Goal: Feedback & Contribution: Submit feedback/report problem

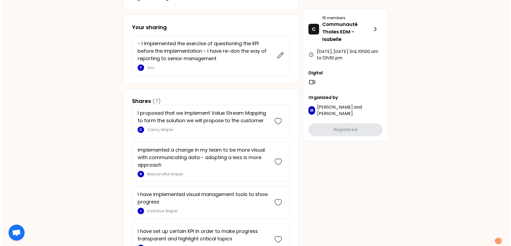
scroll to position [187, 0]
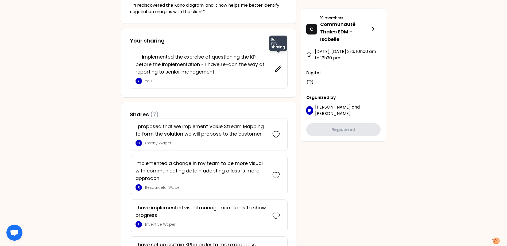
click at [278, 68] on icon at bounding box center [278, 68] width 7 height 7
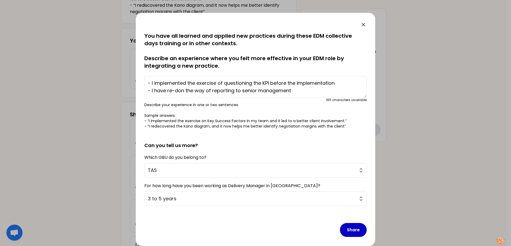
drag, startPoint x: 299, startPoint y: 91, endPoint x: 152, endPoint y: 91, distance: 146.5
click at [152, 91] on textarea "- I implemented the exercise of questioning the KPI before the implementation -…" at bounding box center [255, 87] width 222 height 22
click at [320, 92] on textarea "- I implemented the exercise of questioning the KPI before the implementation -…" at bounding box center [255, 87] width 222 height 22
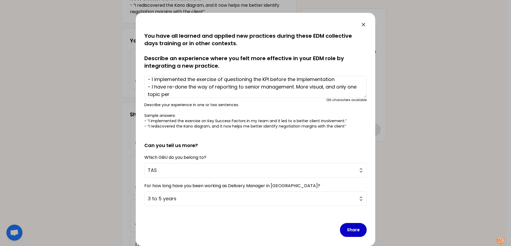
type textarea "- I implemented the exercise of questioning the KPI before the implementation -…"
click at [206, 95] on textarea "- I implemented the exercise of questioning the KPI before the implementation -…" at bounding box center [255, 87] width 222 height 22
click at [193, 94] on textarea "- I implemented the exercise of questioning the KPI before the implementation -…" at bounding box center [255, 87] width 222 height 22
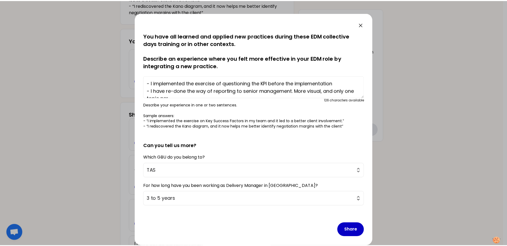
scroll to position [7, 0]
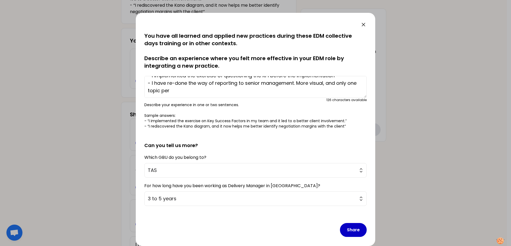
drag, startPoint x: 186, startPoint y: 93, endPoint x: 144, endPoint y: 83, distance: 43.3
click at [144, 83] on textarea "- I implemented the exercise of questioning the KPI before the implementation -…" at bounding box center [255, 87] width 222 height 22
drag, startPoint x: 448, startPoint y: 105, endPoint x: 314, endPoint y: 103, distance: 134.8
click at [448, 105] on div at bounding box center [255, 123] width 511 height 246
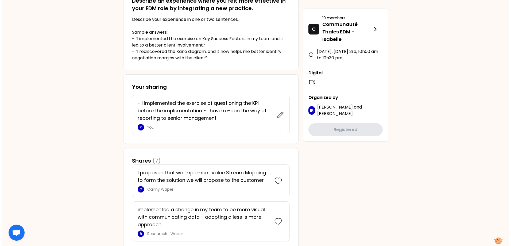
scroll to position [134, 0]
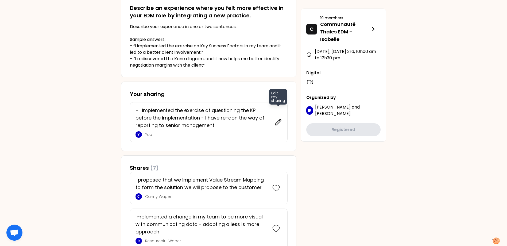
click at [280, 124] on icon at bounding box center [278, 121] width 7 height 7
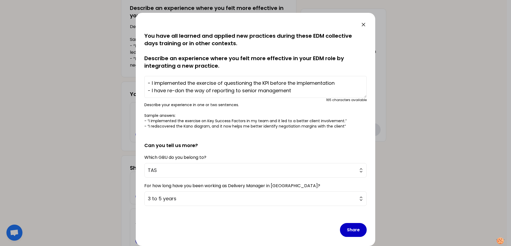
click at [304, 94] on textarea "- I implemented the exercise of questioning the KPI before the implementation -…" at bounding box center [255, 87] width 222 height 22
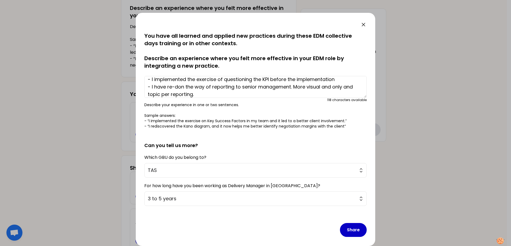
click at [201, 96] on textarea "- I implemented the exercise of questioning the KPI before the implementation -…" at bounding box center [255, 87] width 222 height 22
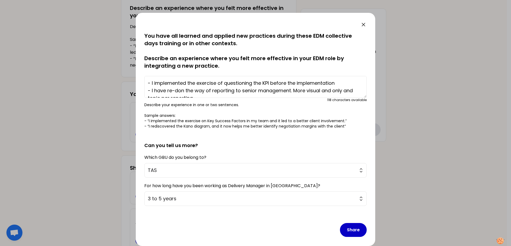
drag, startPoint x: 202, startPoint y: 95, endPoint x: 145, endPoint y: 78, distance: 59.7
click at [145, 78] on textarea "- I implemented the exercise of questioning the KPI before the implementation -…" at bounding box center [255, 87] width 222 height 22
click at [202, 93] on textarea "- I implemented the exercise of questioning the KPI before the implementation -…" at bounding box center [255, 87] width 222 height 22
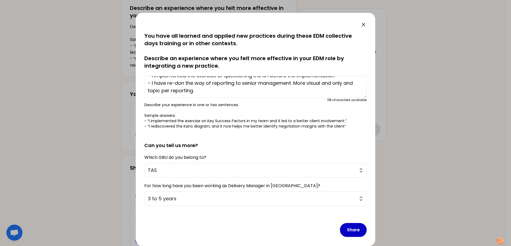
click at [233, 95] on textarea "- I implemented the exercise of questioning the KPI before the implementation -…" at bounding box center [255, 87] width 222 height 22
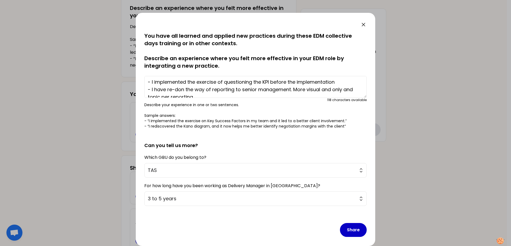
scroll to position [0, 0]
drag, startPoint x: 152, startPoint y: 83, endPoint x: 342, endPoint y: 84, distance: 190.4
click at [342, 84] on textarea "- I implemented the exercise of questioning the KPI before the implementation -…" at bounding box center [255, 87] width 222 height 22
click at [241, 91] on textarea "- I implemented the exercise of questioning the KPI before the implementation -…" at bounding box center [255, 87] width 222 height 22
click at [336, 83] on textarea "- I implemented the exercise of questioning the KPI before the implementation -…" at bounding box center [255, 87] width 222 height 22
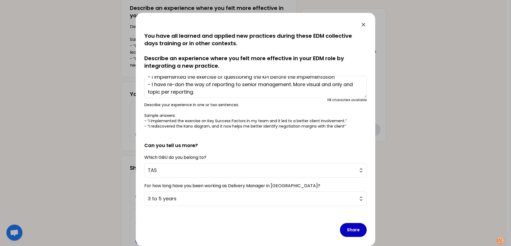
scroll to position [7, 0]
drag, startPoint x: 201, startPoint y: 90, endPoint x: 143, endPoint y: 84, distance: 58.1
click at [143, 84] on div "saved You have all learned and applied new practices during these EDM collectiv…" at bounding box center [256, 129] width 240 height 233
click at [185, 86] on textarea "- I implemented the exercise of questioning the KPI before the implementation -…" at bounding box center [255, 87] width 222 height 22
click at [210, 91] on textarea "- I implemented the exercise of questioning the KPI before the implementation -…" at bounding box center [255, 87] width 222 height 22
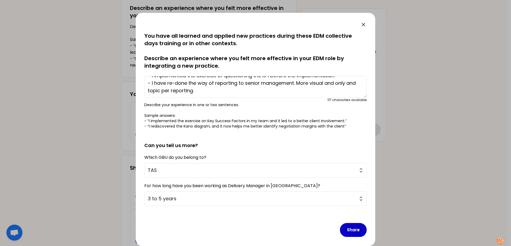
type textarea "- I implemented the exercise of questioning the KPI before the implementation -…"
click at [227, 94] on textarea "- I implemented the exercise of questioning the KPI before the implementation -…" at bounding box center [255, 87] width 222 height 22
drag, startPoint x: 209, startPoint y: 91, endPoint x: 143, endPoint y: 84, distance: 66.1
click at [143, 84] on div "saved You have all learned and applied new practices during these EDM collectiv…" at bounding box center [256, 129] width 240 height 233
click at [217, 92] on textarea "- I implemented the exercise of questioning the KPI before the implementation -…" at bounding box center [255, 87] width 222 height 22
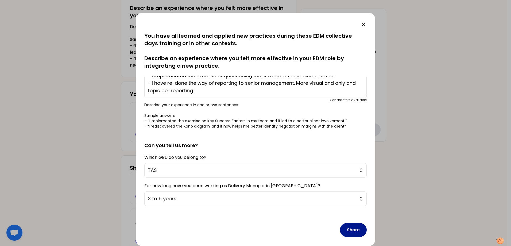
click at [349, 228] on button "Share" at bounding box center [353, 230] width 27 height 14
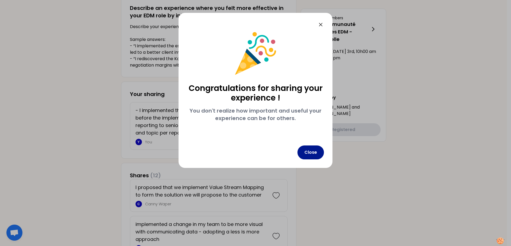
click at [314, 155] on button "Close" at bounding box center [311, 152] width 26 height 14
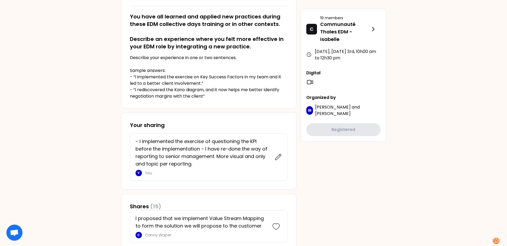
scroll to position [101, 0]
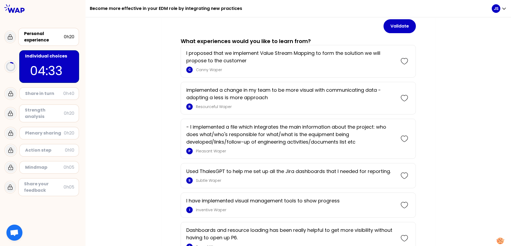
scroll to position [80, 0]
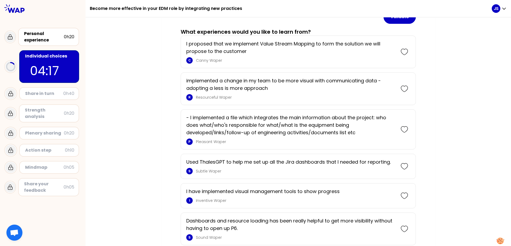
drag, startPoint x: 404, startPoint y: 167, endPoint x: 409, endPoint y: 168, distance: 4.6
click at [404, 167] on icon at bounding box center [404, 166] width 7 height 7
click at [402, 89] on icon at bounding box center [404, 88] width 7 height 7
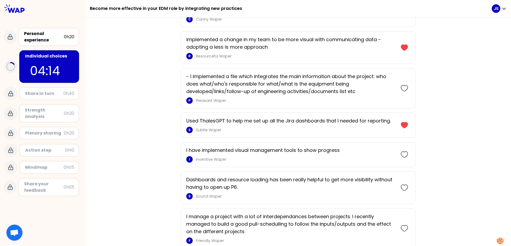
scroll to position [183, 0]
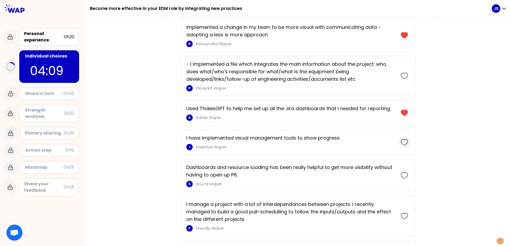
click at [403, 141] on icon at bounding box center [404, 142] width 7 height 7
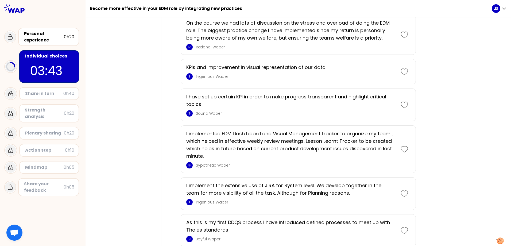
scroll to position [453, 0]
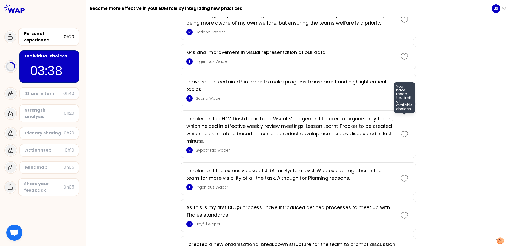
click at [405, 137] on icon at bounding box center [404, 133] width 7 height 7
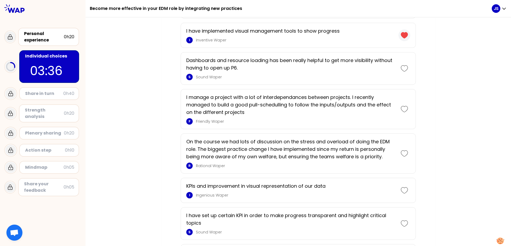
scroll to position [266, 0]
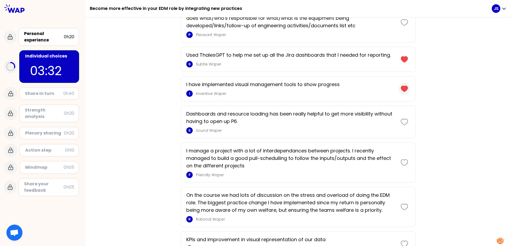
click at [401, 87] on icon at bounding box center [404, 89] width 7 height 6
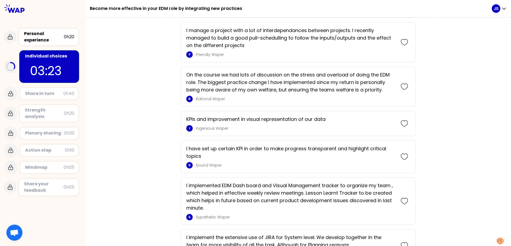
scroll to position [370, 0]
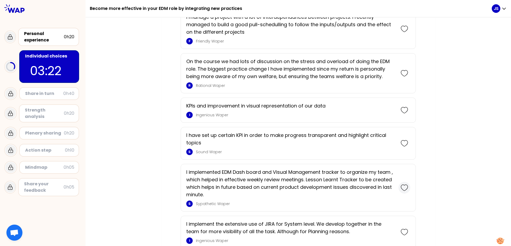
click at [403, 190] on icon at bounding box center [404, 187] width 7 height 7
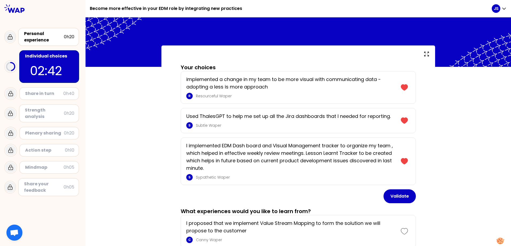
scroll to position [0, 0]
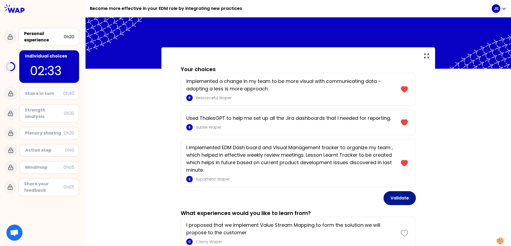
click at [395, 200] on button "Validate" at bounding box center [400, 198] width 32 height 14
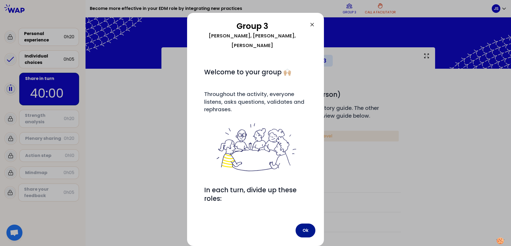
click at [305, 224] on button "Ok" at bounding box center [306, 231] width 20 height 14
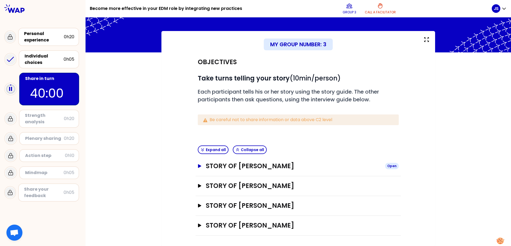
scroll to position [17, 0]
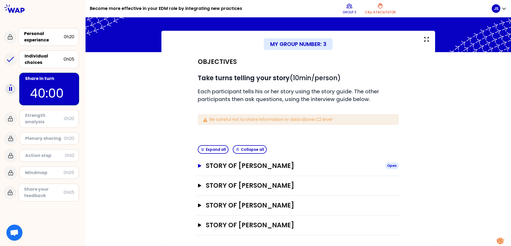
click at [198, 166] on icon "button" at bounding box center [199, 166] width 3 height 4
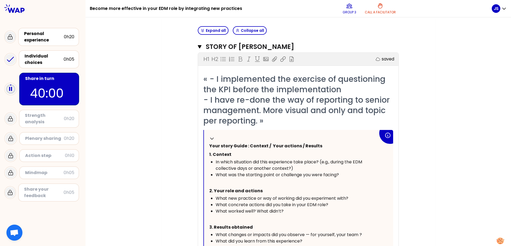
scroll to position [124, 0]
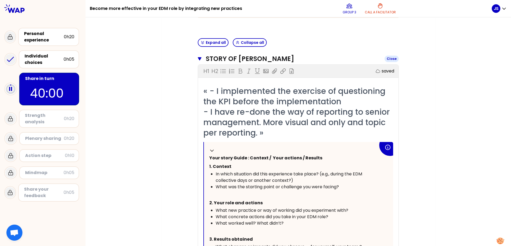
click at [198, 59] on icon "button" at bounding box center [200, 58] width 4 height 3
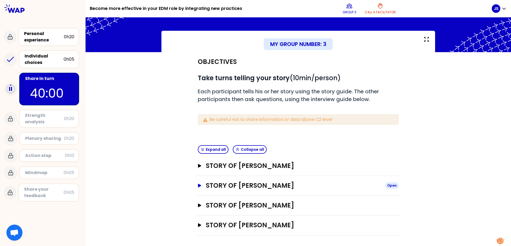
click at [198, 185] on icon "button" at bounding box center [200, 186] width 4 height 4
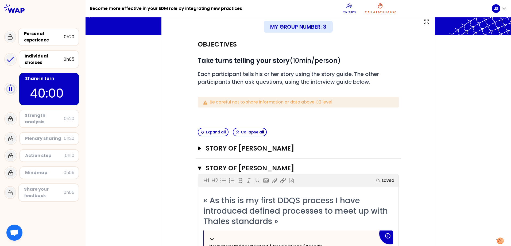
scroll to position [43, 0]
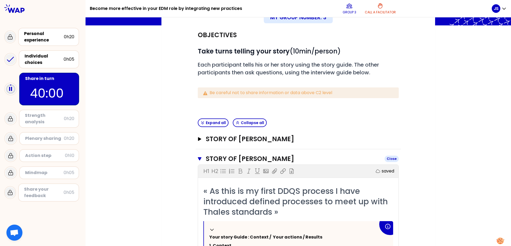
click at [198, 159] on icon "button" at bounding box center [200, 158] width 4 height 3
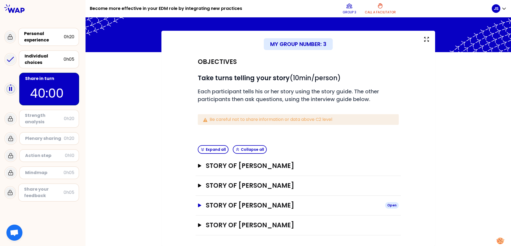
click at [198, 206] on icon "button" at bounding box center [199, 205] width 3 height 4
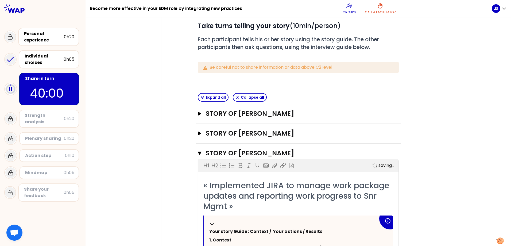
scroll to position [70, 0]
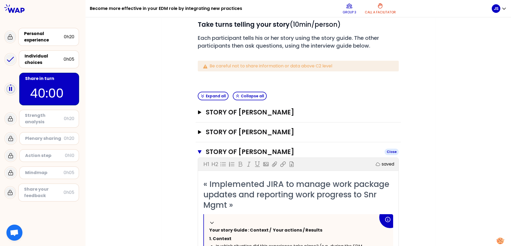
click at [198, 151] on icon "button" at bounding box center [200, 151] width 4 height 3
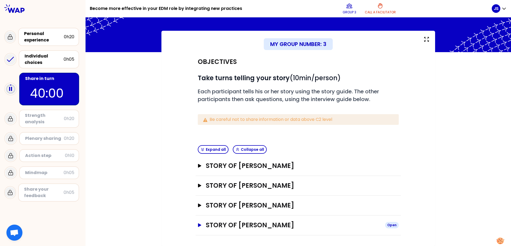
click at [199, 225] on icon "button" at bounding box center [199, 225] width 3 height 4
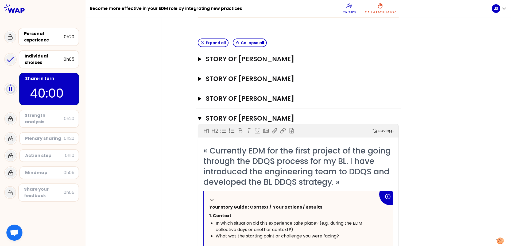
scroll to position [124, 0]
click at [198, 117] on icon "button" at bounding box center [200, 118] width 4 height 3
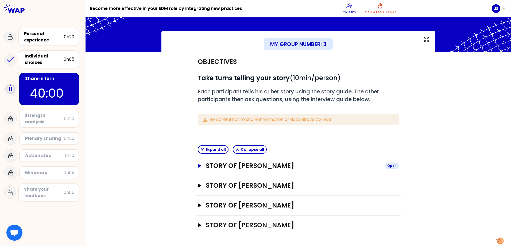
click at [198, 166] on icon "button" at bounding box center [199, 166] width 3 height 4
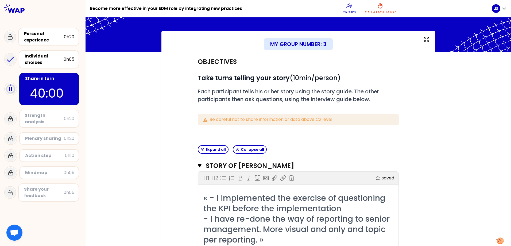
scroll to position [43, 0]
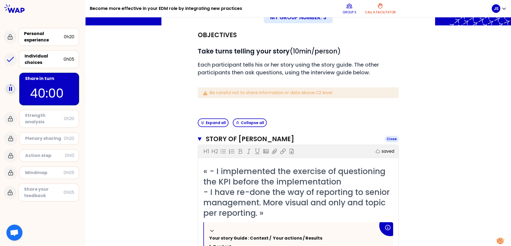
click at [199, 138] on icon "button" at bounding box center [200, 138] width 4 height 3
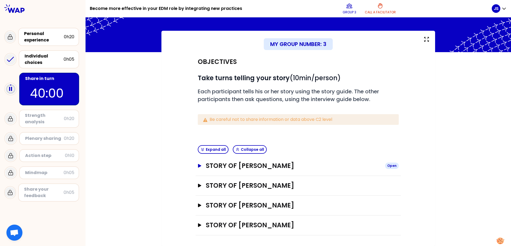
scroll to position [17, 0]
click at [198, 165] on icon "button" at bounding box center [200, 166] width 4 height 4
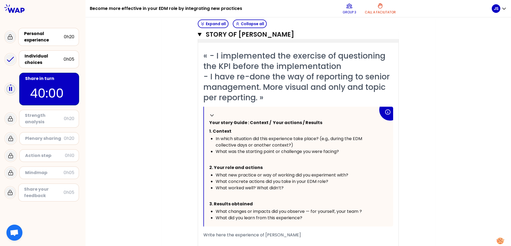
scroll to position [150, 0]
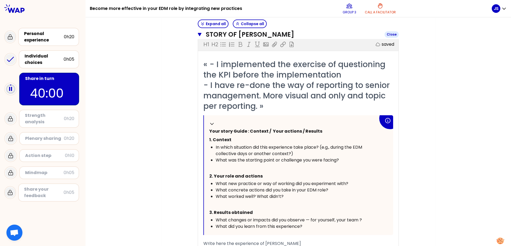
click at [199, 35] on icon "button" at bounding box center [200, 34] width 4 height 4
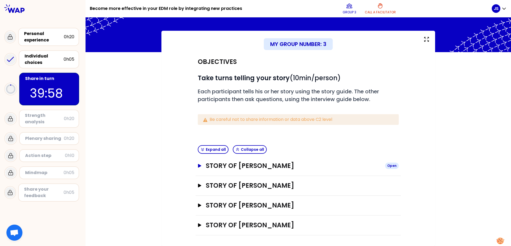
click at [200, 166] on icon "button" at bounding box center [200, 166] width 4 height 4
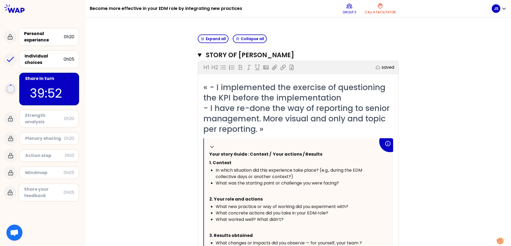
scroll to position [124, 0]
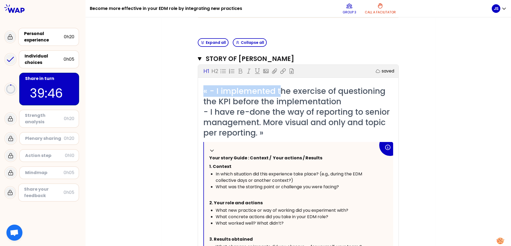
drag, startPoint x: 202, startPoint y: 92, endPoint x: 279, endPoint y: 93, distance: 77.0
click at [279, 93] on span "« - I implemented the exercise of questioning the KPI before the implementation…" at bounding box center [297, 111] width 189 height 53
click at [270, 128] on span "« - I implemented the exercise of questioning the KPI before the implementation…" at bounding box center [297, 111] width 189 height 53
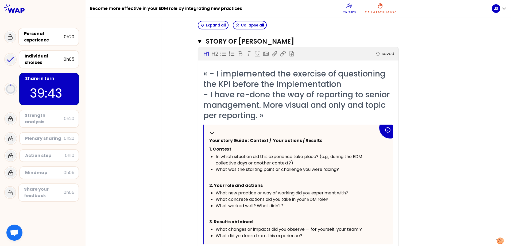
scroll to position [150, 0]
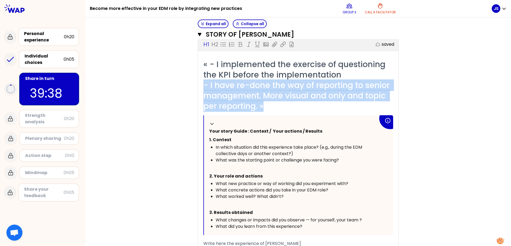
drag, startPoint x: 265, startPoint y: 105, endPoint x: 199, endPoint y: 87, distance: 67.9
click at [199, 87] on div "« - I implemented the exercise of questioning the KPI before the implementation…" at bounding box center [298, 175] width 201 height 233
click at [262, 106] on span "« - I implemented the exercise of questioning the KPI before the implementation…" at bounding box center [297, 85] width 189 height 53
drag, startPoint x: 266, startPoint y: 107, endPoint x: 200, endPoint y: 89, distance: 68.3
click at [200, 89] on div "« - I implemented the exercise of questioning the KPI before the implementation…" at bounding box center [298, 175] width 201 height 233
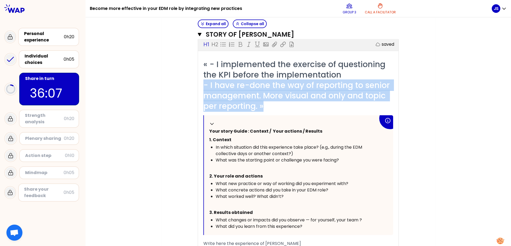
click at [270, 105] on div "« - I implemented the exercise of questioning the KPI before the implementation…" at bounding box center [298, 85] width 190 height 52
drag, startPoint x: 272, startPoint y: 109, endPoint x: 193, endPoint y: 87, distance: 81.9
click at [193, 87] on div "Objectives # Take turns telling your story (10min/person) # Each participant te…" at bounding box center [298, 139] width 252 height 443
click at [264, 106] on div "« - I implemented the exercise of questioning the KPI before the implementation…" at bounding box center [298, 85] width 190 height 52
drag, startPoint x: 266, startPoint y: 106, endPoint x: 202, endPoint y: 87, distance: 66.2
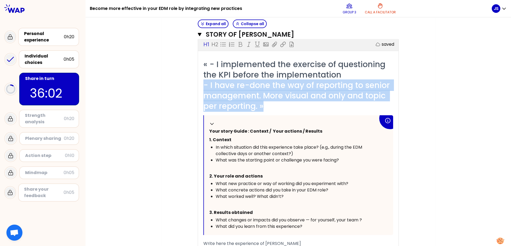
click at [203, 87] on div "« - I implemented the exercise of questioning the KPI before the implementation…" at bounding box center [298, 85] width 190 height 52
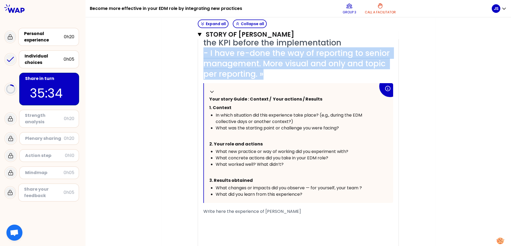
scroll to position [196, 0]
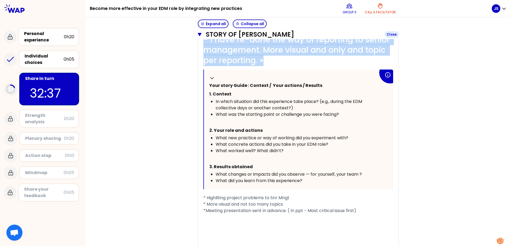
click at [198, 33] on icon "button" at bounding box center [200, 34] width 4 height 3
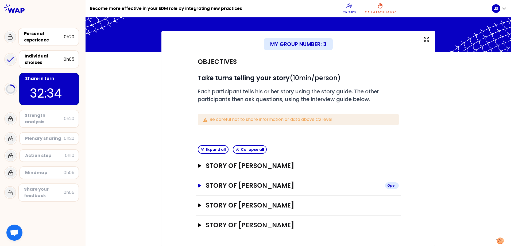
click at [198, 186] on icon "button" at bounding box center [199, 186] width 3 height 4
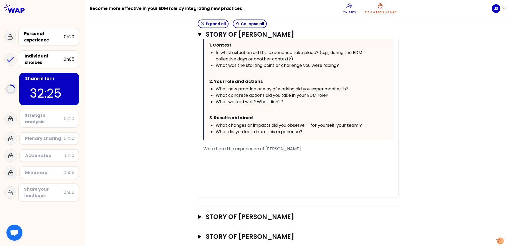
scroll to position [255, 0]
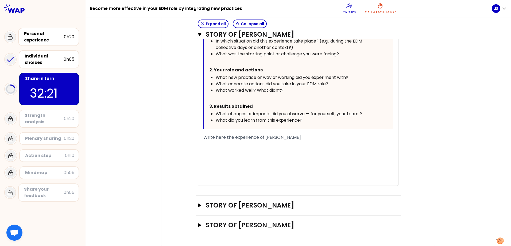
click at [229, 139] on span "Write here the experience of [PERSON_NAME]" at bounding box center [252, 137] width 98 height 6
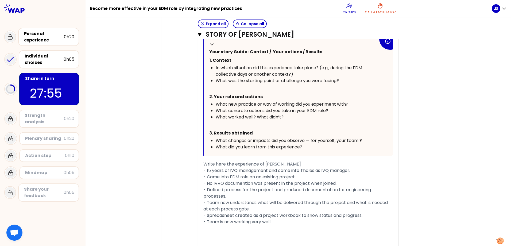
scroll to position [229, 0]
click at [198, 34] on icon "button" at bounding box center [200, 34] width 4 height 3
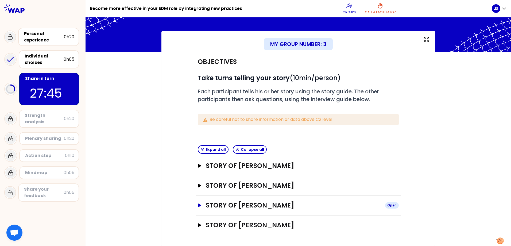
click at [198, 204] on icon "button" at bounding box center [200, 205] width 4 height 4
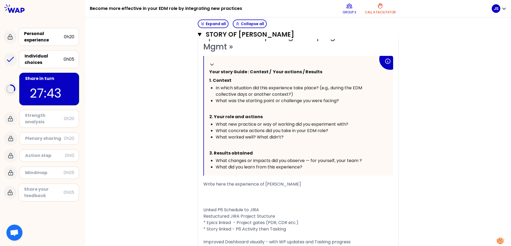
scroll to position [257, 0]
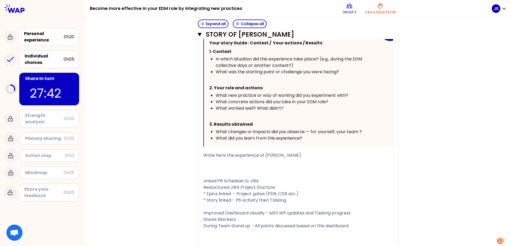
click at [226, 159] on div "﻿" at bounding box center [298, 162] width 190 height 6
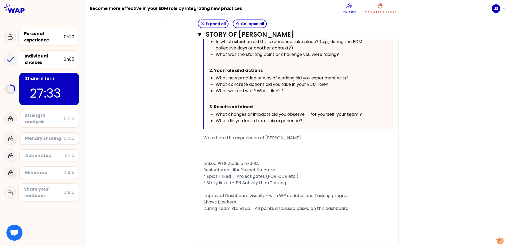
scroll to position [284, 0]
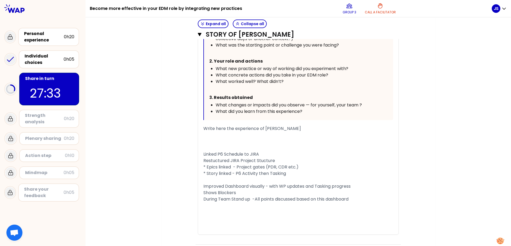
click at [221, 212] on div "﻿" at bounding box center [298, 212] width 190 height 6
click at [216, 212] on div "﻿" at bounding box center [298, 212] width 190 height 6
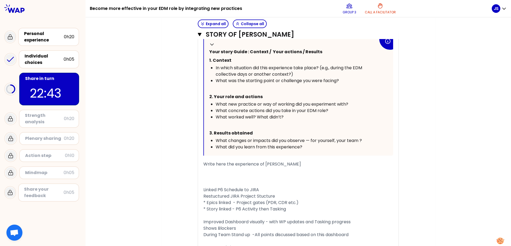
scroll to position [257, 0]
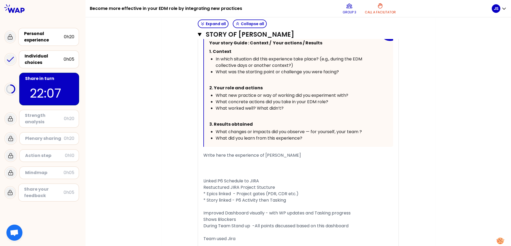
click at [241, 239] on div "Team used Jira" at bounding box center [298, 239] width 190 height 6
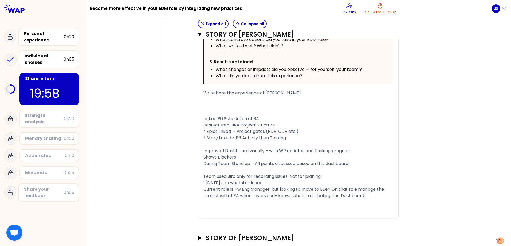
click at [203, 177] on span "Team used Jira only for recording issues. Not for planing." at bounding box center [262, 176] width 118 height 6
click at [201, 182] on div "« Implemented JIRA to manage work package updates and reporting work progress t…" at bounding box center [298, 73] width 201 height 289
click at [203, 183] on span "1.[DATE] Jira was introduced" at bounding box center [232, 183] width 59 height 6
click at [203, 187] on span "Current role is Hw Eng Manager, but looking to move to EDM. On that role manage…" at bounding box center [294, 192] width 182 height 13
click at [367, 198] on div "- Current role is Hw Eng Manager, but looking to move to EDM. On that role mana…" at bounding box center [298, 192] width 190 height 13
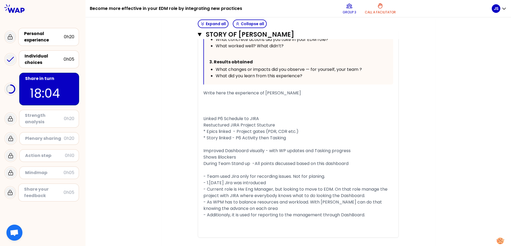
scroll to position [346, 0]
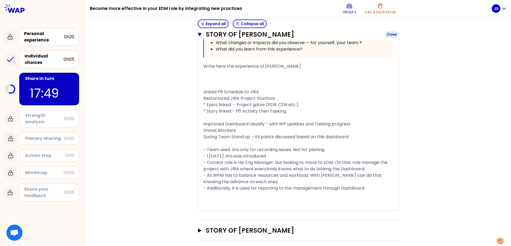
click at [198, 33] on icon "button" at bounding box center [200, 34] width 4 height 4
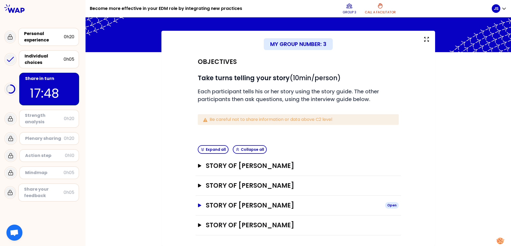
scroll to position [17, 0]
click at [198, 225] on icon "button" at bounding box center [199, 225] width 3 height 4
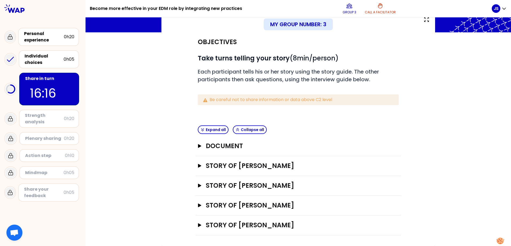
scroll to position [36, 0]
click at [198, 224] on icon "button" at bounding box center [199, 225] width 3 height 4
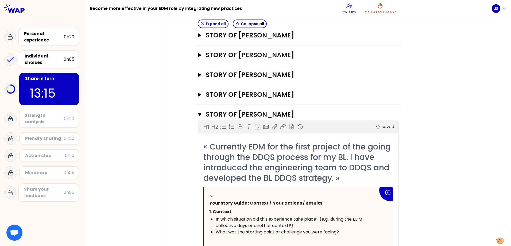
scroll to position [144, 0]
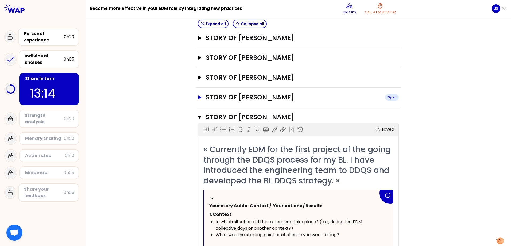
click at [198, 97] on icon "button" at bounding box center [200, 97] width 4 height 4
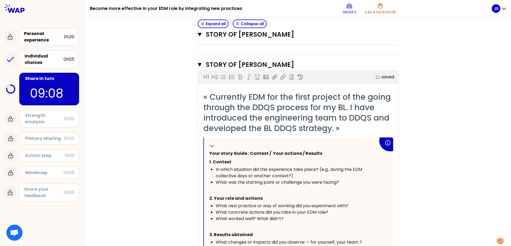
scroll to position [532, 0]
click at [198, 66] on icon "button" at bounding box center [200, 65] width 4 height 4
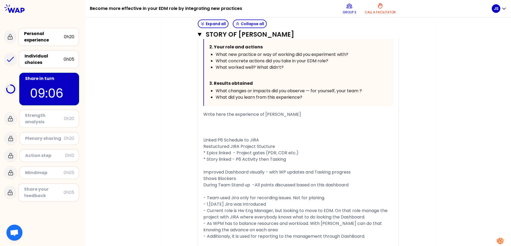
scroll to position [158, 0]
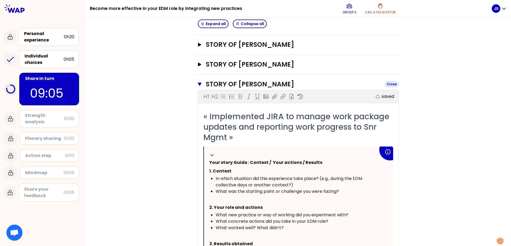
click at [198, 84] on icon "button" at bounding box center [200, 84] width 4 height 3
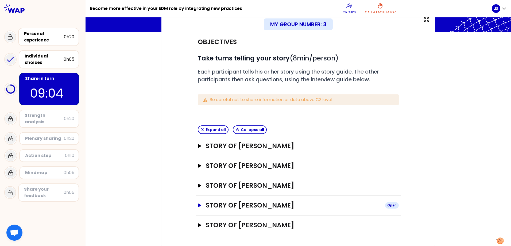
scroll to position [36, 0]
click at [199, 145] on icon "button" at bounding box center [200, 146] width 4 height 4
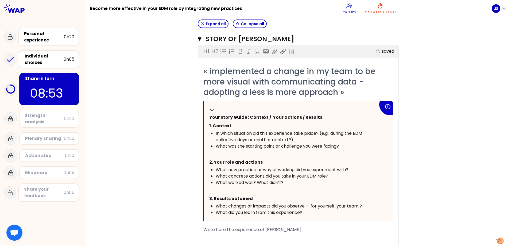
scroll to position [170, 0]
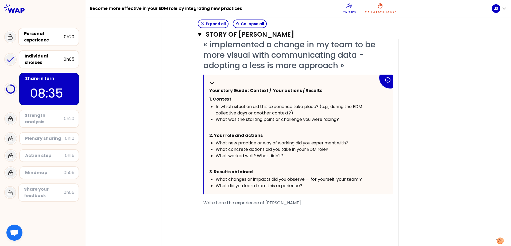
click at [221, 210] on div "-" at bounding box center [298, 209] width 190 height 6
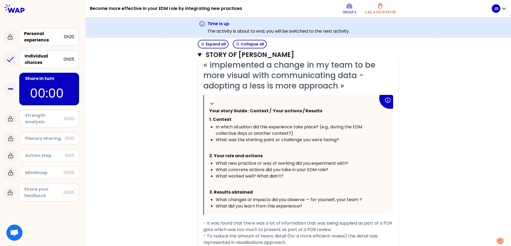
scroll to position [197, 0]
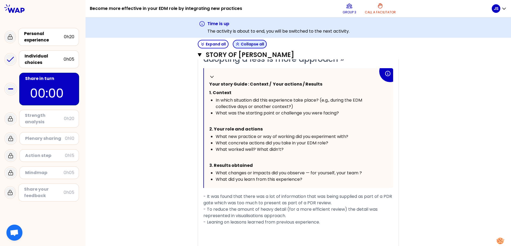
click at [241, 42] on button "Collapse all" at bounding box center [250, 44] width 34 height 9
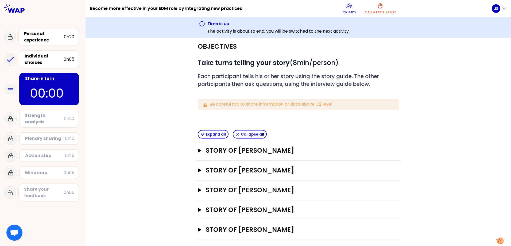
scroll to position [57, 0]
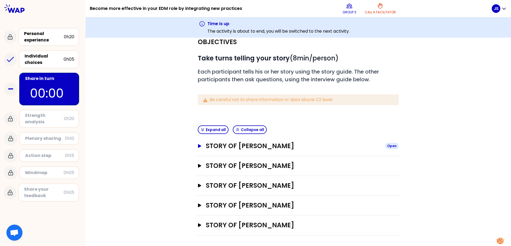
click at [198, 146] on icon "button" at bounding box center [199, 146] width 3 height 4
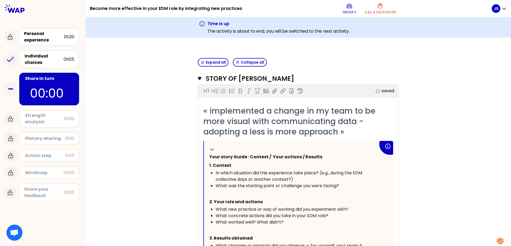
scroll to position [54, 0]
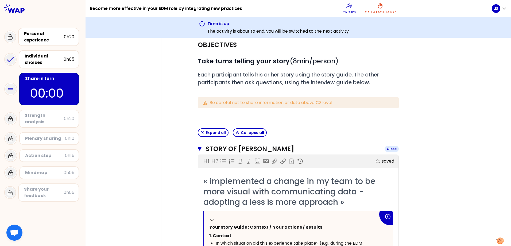
click at [200, 146] on button "Story of [PERSON_NAME]" at bounding box center [298, 149] width 201 height 9
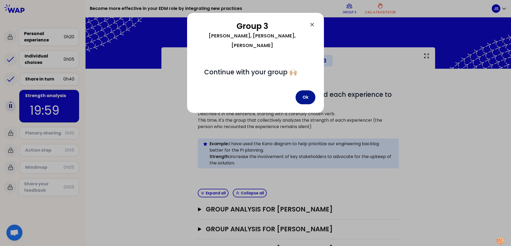
click at [311, 90] on button "Ok" at bounding box center [306, 97] width 20 height 14
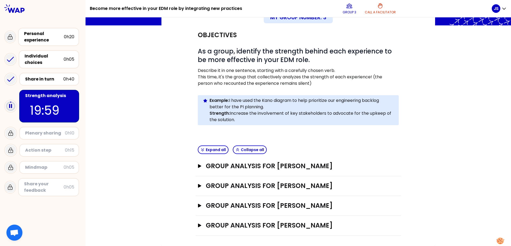
scroll to position [44, 0]
click at [199, 166] on icon "button" at bounding box center [199, 166] width 3 height 4
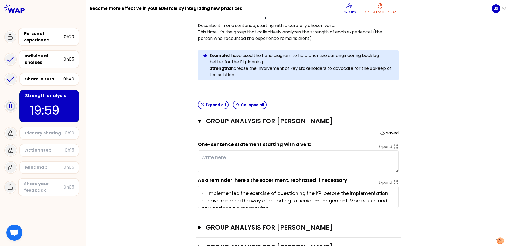
scroll to position [97, 0]
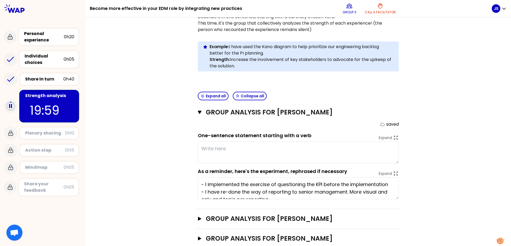
click at [221, 152] on textarea at bounding box center [298, 152] width 201 height 22
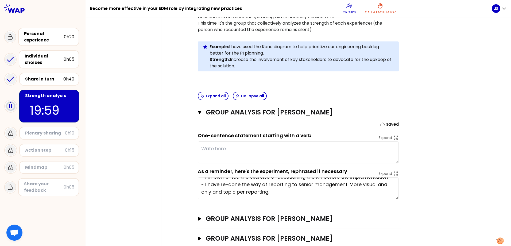
scroll to position [124, 0]
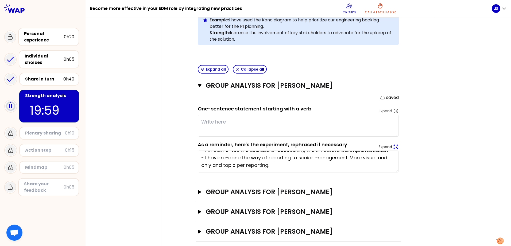
click at [395, 147] on icon at bounding box center [396, 147] width 6 height 6
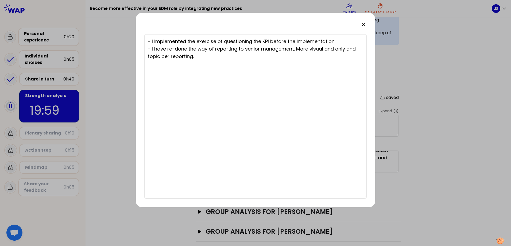
click at [363, 24] on icon at bounding box center [363, 24] width 3 height 3
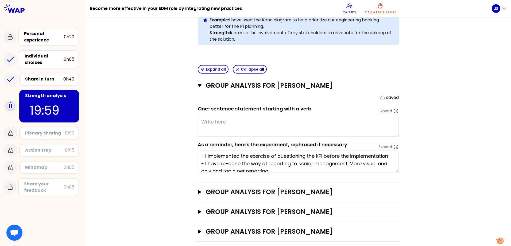
scroll to position [0, 0]
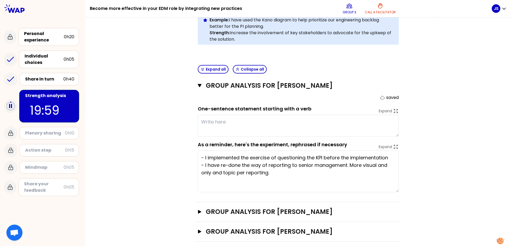
drag, startPoint x: 395, startPoint y: 172, endPoint x: 394, endPoint y: 192, distance: 19.8
click at [394, 192] on textarea "- I implemented the exercise of questioning the KPI before the implementation -…" at bounding box center [298, 172] width 201 height 42
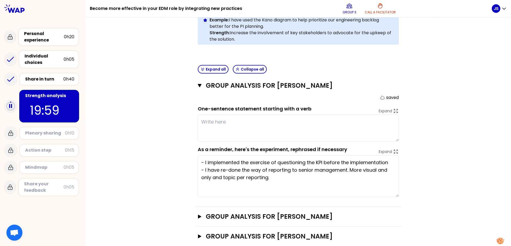
drag, startPoint x: 395, startPoint y: 136, endPoint x: 395, endPoint y: 141, distance: 5.6
click at [395, 141] on textarea at bounding box center [298, 128] width 201 height 27
click at [334, 129] on textarea at bounding box center [298, 129] width 201 height 28
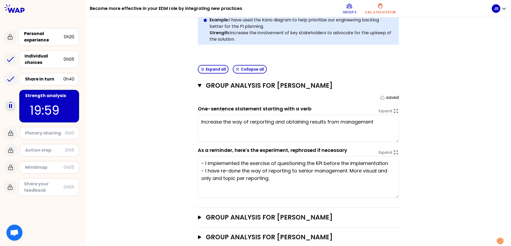
type textarea "Increase the way of rerporting and obtaining results from management"
click at [434, 133] on div "My group number: 3 Objectives # As a group, identify the strength behind each e…" at bounding box center [299, 101] width 426 height 354
click at [390, 127] on textarea "Increase the way of rerporting and obtaining results from management" at bounding box center [298, 129] width 201 height 28
drag, startPoint x: 382, startPoint y: 123, endPoint x: 245, endPoint y: 121, distance: 136.1
click at [280, 123] on textarea "Increase the way of rerporting and obtaining results from management" at bounding box center [298, 129] width 201 height 28
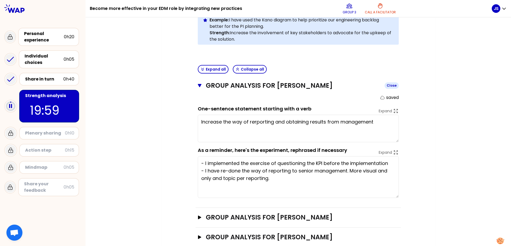
click at [198, 87] on icon "button" at bounding box center [200, 85] width 4 height 3
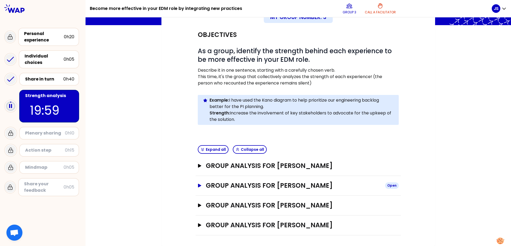
click at [198, 187] on icon "button" at bounding box center [199, 186] width 3 height 4
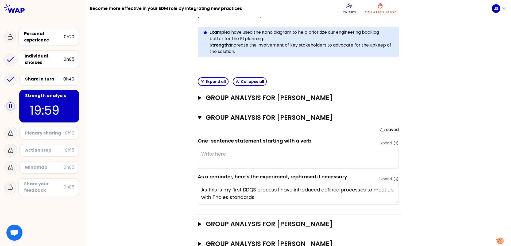
scroll to position [124, 0]
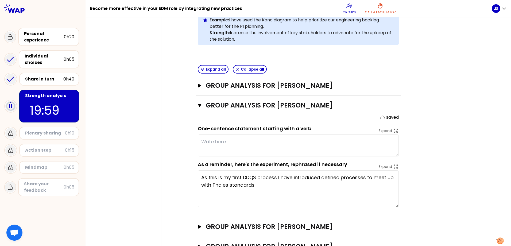
drag, startPoint x: 395, startPoint y: 191, endPoint x: 395, endPoint y: 206, distance: 15.2
click at [395, 206] on textarea "As this is my first DDQS process I have introduced defined processes to meet up…" at bounding box center [298, 188] width 201 height 37
click at [297, 142] on textarea at bounding box center [298, 146] width 201 height 22
click at [470, 156] on div "My group number: 3 Objectives # As a group, identify the strength behind each e…" at bounding box center [299, 96] width 426 height 344
click at [234, 142] on textarea "Encourage" at bounding box center [298, 146] width 201 height 22
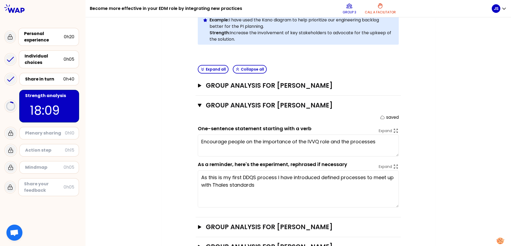
type textarea "Encourage people on the importance of the IVVQ role and the processes"
click at [447, 121] on div "My group number: 3 Objectives # As a group, identify the strength behind each e…" at bounding box center [299, 96] width 426 height 344
click at [198, 105] on icon "button" at bounding box center [200, 105] width 4 height 3
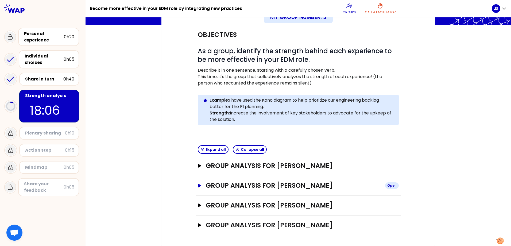
scroll to position [44, 0]
click at [198, 204] on icon "button" at bounding box center [199, 205] width 3 height 4
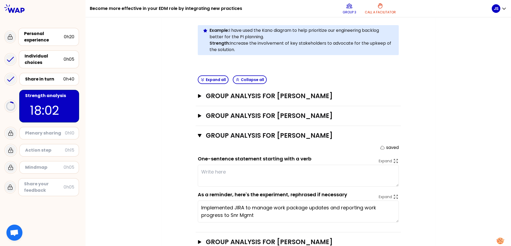
scroll to position [124, 0]
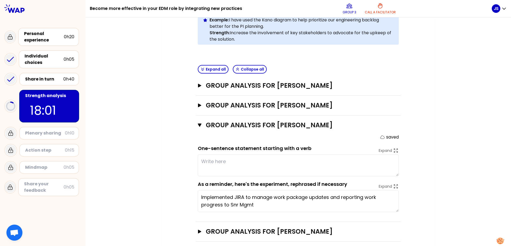
click at [239, 162] on textarea at bounding box center [298, 165] width 201 height 22
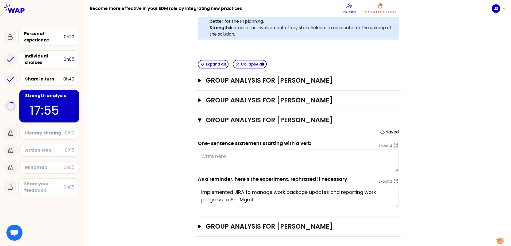
scroll to position [130, 0]
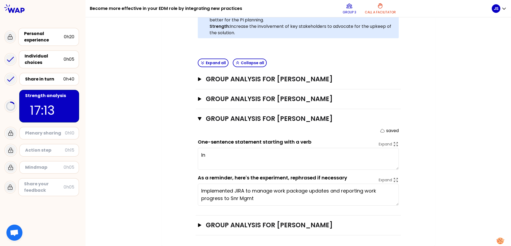
type textarea "I"
type textarea "Improving efficient communication in the team."
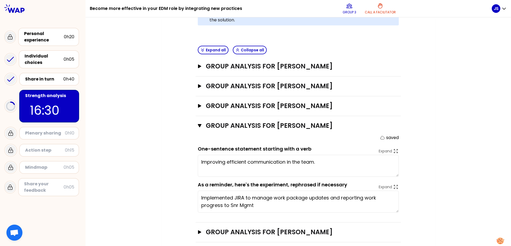
scroll to position [150, 0]
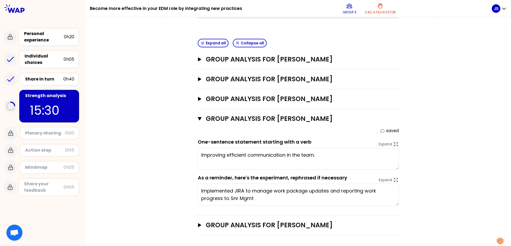
click at [199, 119] on icon "button" at bounding box center [200, 119] width 4 height 4
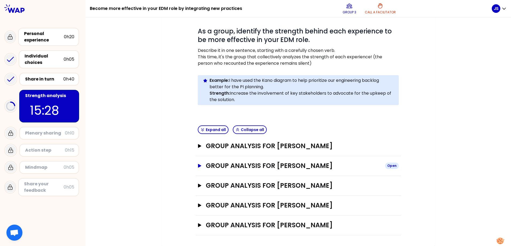
click at [198, 164] on icon "button" at bounding box center [199, 166] width 3 height 4
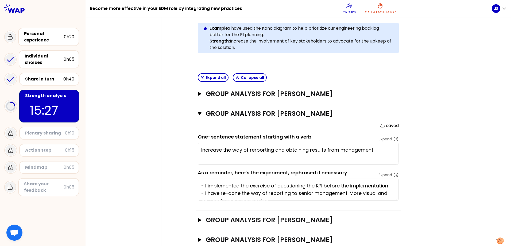
scroll to position [144, 0]
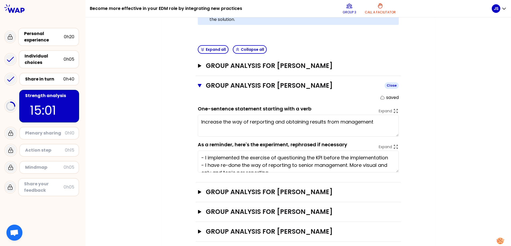
click at [199, 85] on icon "button" at bounding box center [200, 85] width 4 height 3
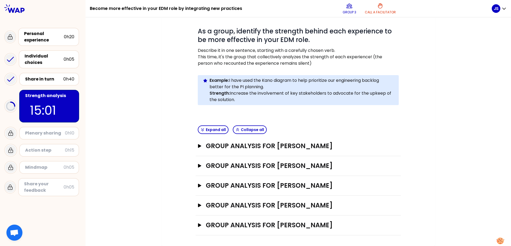
scroll to position [63, 0]
click at [198, 204] on icon "button" at bounding box center [199, 205] width 3 height 4
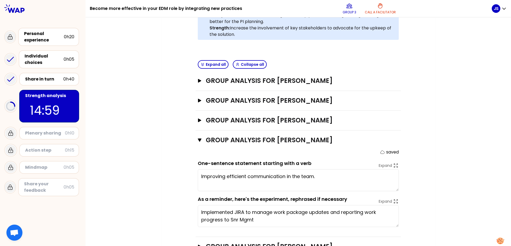
scroll to position [150, 0]
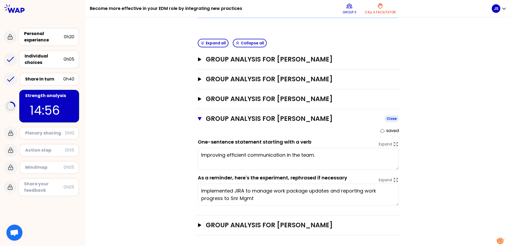
click at [198, 118] on icon "button" at bounding box center [200, 118] width 4 height 3
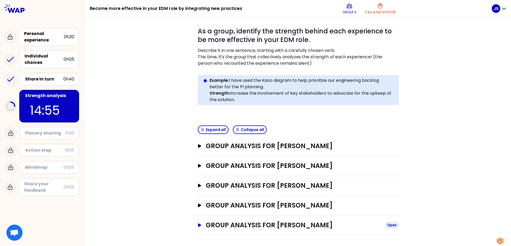
click at [198, 225] on icon "button" at bounding box center [199, 225] width 3 height 4
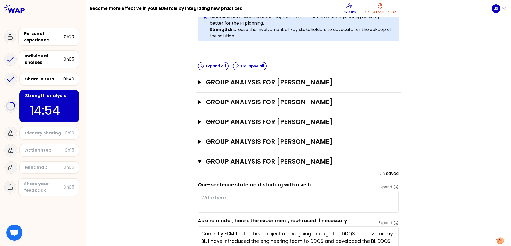
scroll to position [150, 0]
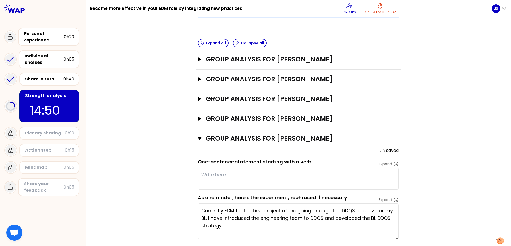
drag, startPoint x: 396, startPoint y: 224, endPoint x: 396, endPoint y: 238, distance: 13.6
click at [396, 238] on textarea "Currently EDM for the first project of the going through the DDQS process for m…" at bounding box center [298, 221] width 201 height 36
click at [226, 177] on textarea at bounding box center [298, 179] width 201 height 22
click at [256, 176] on textarea "Engage people on thing they don't do before (DDQ process)" at bounding box center [298, 179] width 201 height 22
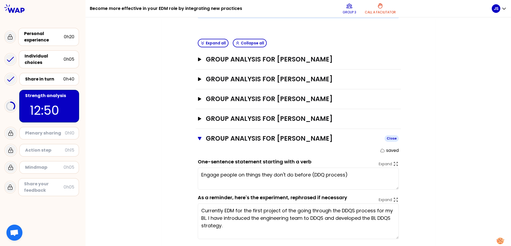
type textarea "Engage people on things they don't do before (DDQ process)"
click at [199, 136] on icon "button" at bounding box center [200, 138] width 4 height 4
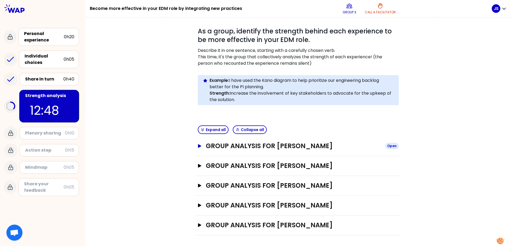
click at [198, 144] on button "Group analysis for [PERSON_NAME] Open" at bounding box center [298, 146] width 201 height 9
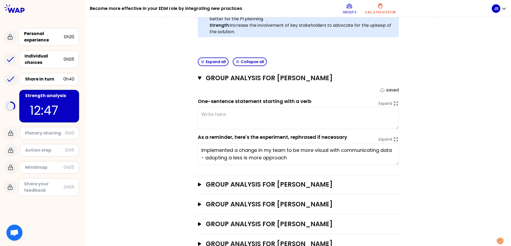
scroll to position [144, 0]
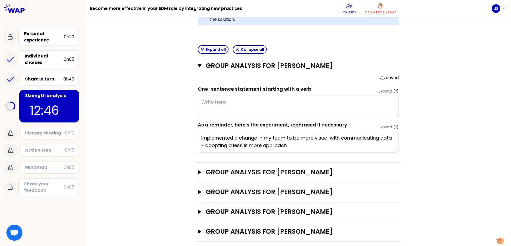
click at [252, 97] on textarea at bounding box center [298, 106] width 201 height 22
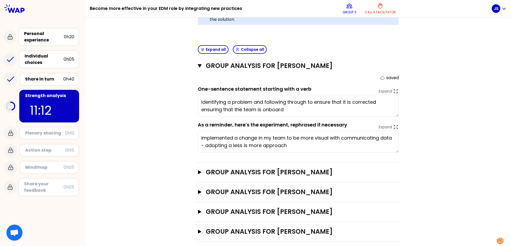
type textarea "Identifying a problem and following through to ensure that it is corrected ensu…"
click at [199, 65] on icon "button" at bounding box center [200, 65] width 4 height 3
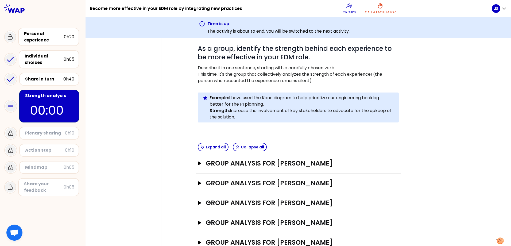
scroll to position [57, 0]
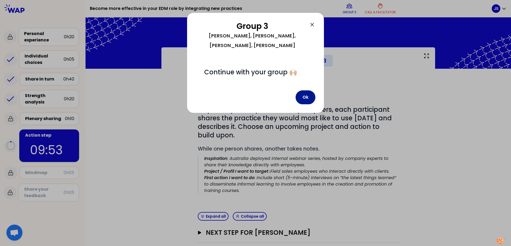
click at [300, 90] on button "Ok" at bounding box center [306, 97] width 20 height 14
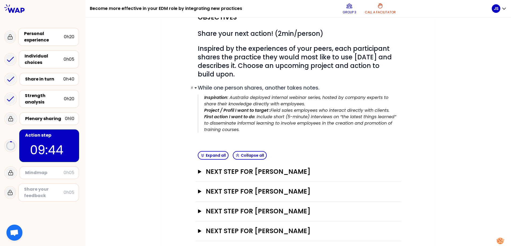
scroll to position [87, 0]
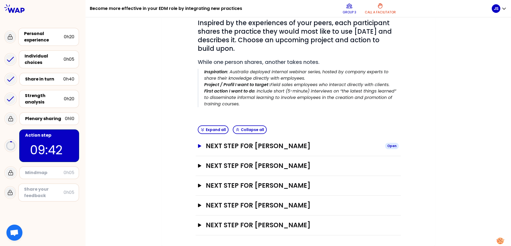
click at [198, 148] on button "Next step for [PERSON_NAME] Open" at bounding box center [298, 146] width 201 height 9
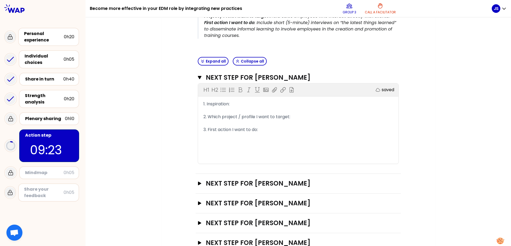
scroll to position [146, 0]
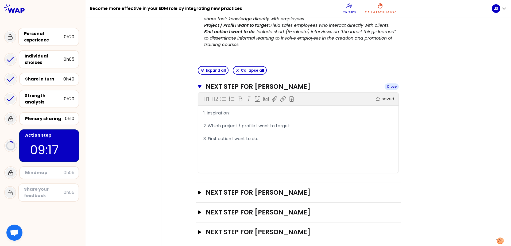
click at [198, 88] on icon "button" at bounding box center [200, 87] width 4 height 4
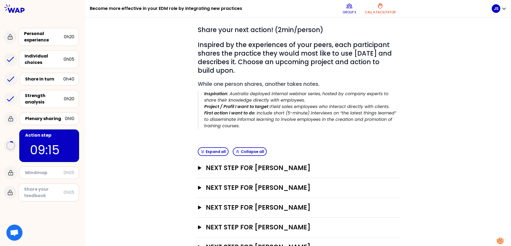
scroll to position [87, 0]
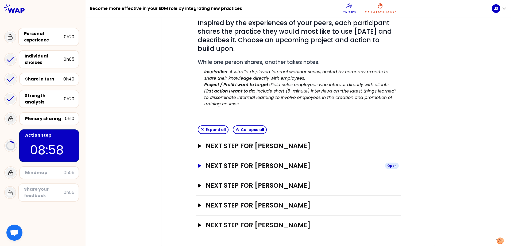
click at [198, 167] on icon "button" at bounding box center [199, 166] width 3 height 4
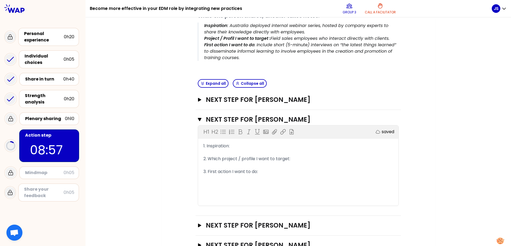
scroll to position [140, 0]
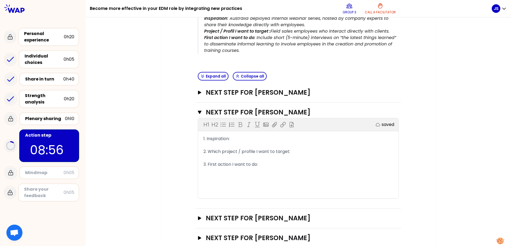
click at [233, 137] on div "1. Inspiration:" at bounding box center [298, 139] width 190 height 6
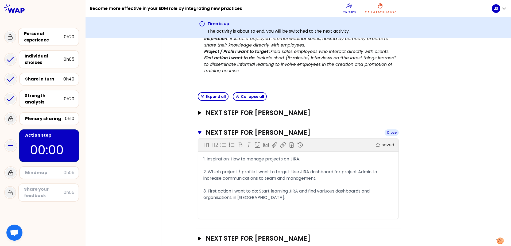
click at [198, 130] on button "Next step for [PERSON_NAME] Close" at bounding box center [298, 132] width 201 height 9
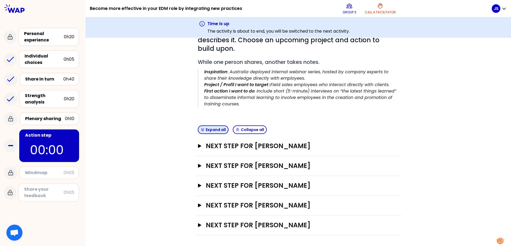
scroll to position [107, 0]
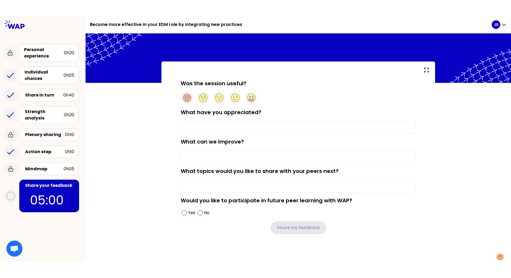
scroll to position [2, 0]
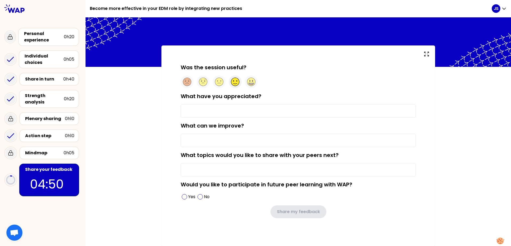
click at [231, 80] on circle at bounding box center [235, 82] width 8 height 8
click at [221, 110] on input "What have you appreciated?" at bounding box center [298, 110] width 235 height 13
click at [215, 175] on input "What topics would you like to share with your peers next?" at bounding box center [298, 169] width 235 height 13
click at [198, 197] on span at bounding box center [200, 196] width 5 height 5
click at [201, 110] on input "What have you appreciated?" at bounding box center [298, 110] width 235 height 13
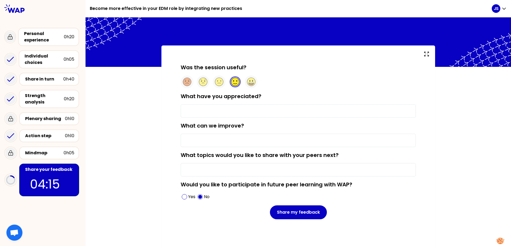
click at [204, 109] on input "What have you appreciated?" at bounding box center [298, 110] width 235 height 13
click at [204, 142] on input "What can we improve?" at bounding box center [298, 140] width 235 height 13
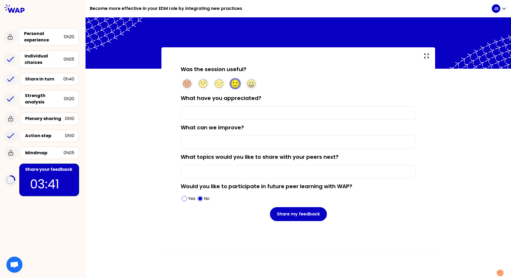
scroll to position [0, 0]
click at [185, 197] on span at bounding box center [184, 198] width 5 height 5
click at [224, 141] on input "What can we improve?" at bounding box center [298, 142] width 235 height 13
type input "I think the format and time is OK"
click at [245, 114] on input "What have you appreciated?" at bounding box center [298, 112] width 235 height 13
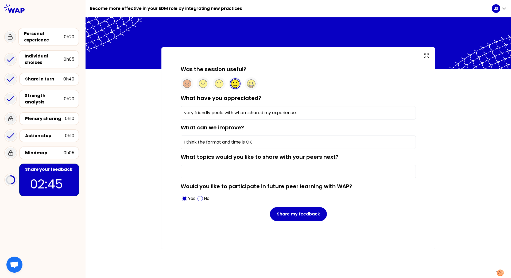
type input "very friendly peole with whom shared my experience."
click at [213, 171] on input "What topics would you like to share with your peers next?" at bounding box center [298, 171] width 235 height 13
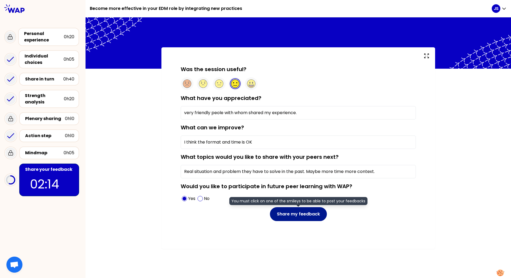
type input "Real situation and problem they have to solve in the past. Maybe more time more…"
click at [296, 214] on button "Share my feedback" at bounding box center [298, 214] width 57 height 14
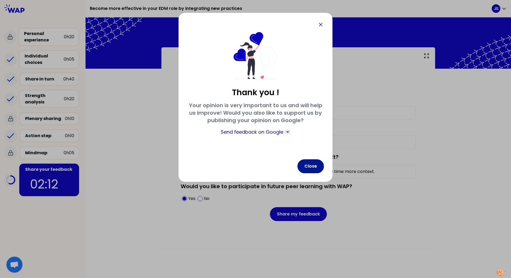
click at [309, 167] on button "Close" at bounding box center [311, 166] width 26 height 14
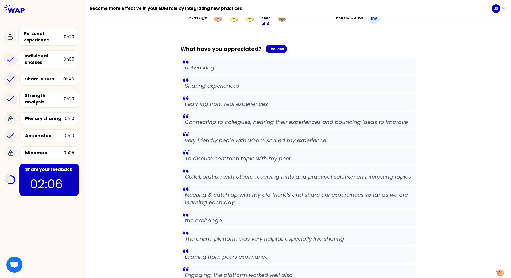
scroll to position [107, 0]
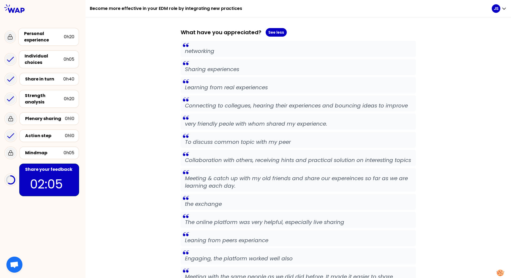
click at [198, 102] on p "Connecting to collegues, hearing their experiences and bouncing ideas to improve" at bounding box center [298, 105] width 227 height 7
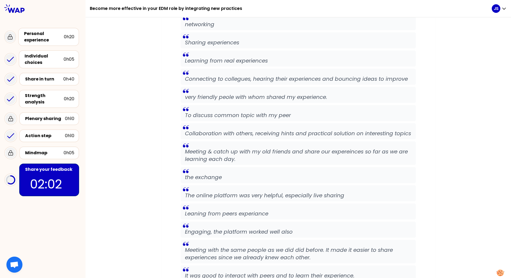
scroll to position [0, 0]
